Goal: Task Accomplishment & Management: Manage account settings

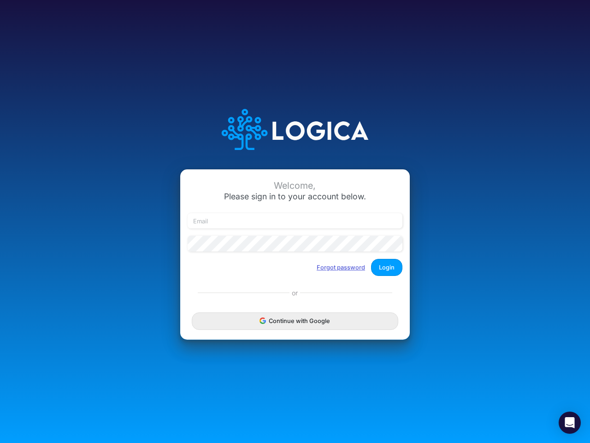
click at [341, 267] on button "Forgot password" at bounding box center [341, 267] width 60 height 15
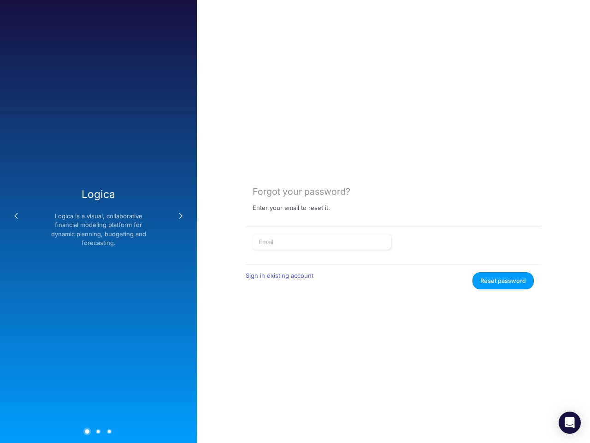
click at [387, 267] on form "Sign in existing account Reset password" at bounding box center [393, 261] width 281 height 55
click at [295, 321] on div "Forgot your password? Enter your email to reset it. Sign in existing account Re…" at bounding box center [393, 221] width 393 height 443
click at [570, 423] on icon "Open Intercom Messenger" at bounding box center [571, 422] width 10 height 11
